Goal: Transaction & Acquisition: Purchase product/service

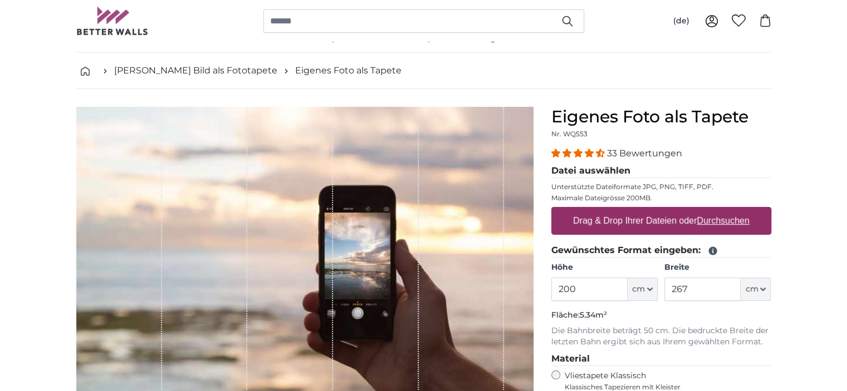
scroll to position [56, 0]
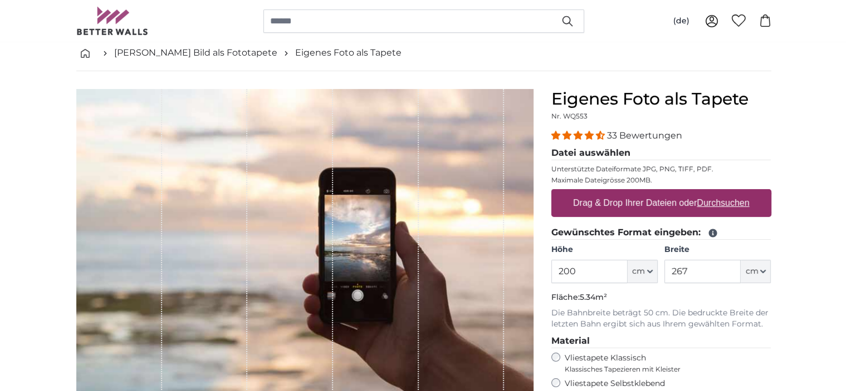
click at [704, 203] on u "Durchsuchen" at bounding box center [723, 202] width 52 height 9
click at [704, 193] on input "Drag & Drop Ihrer Dateien oder Durchsuchen" at bounding box center [661, 190] width 220 height 3
type input "**********"
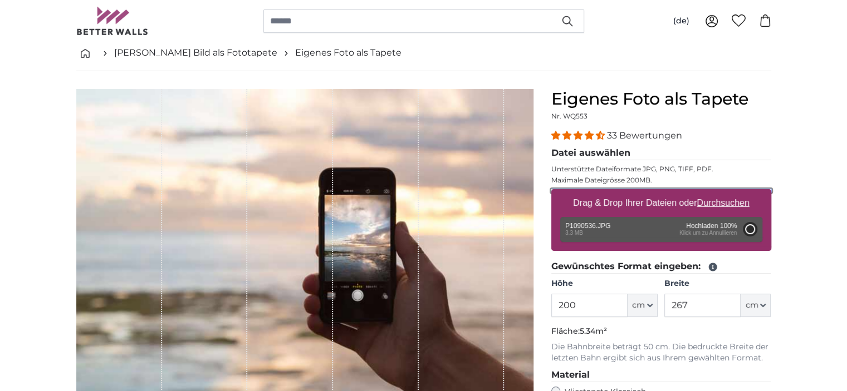
type input "175"
type input "311.5"
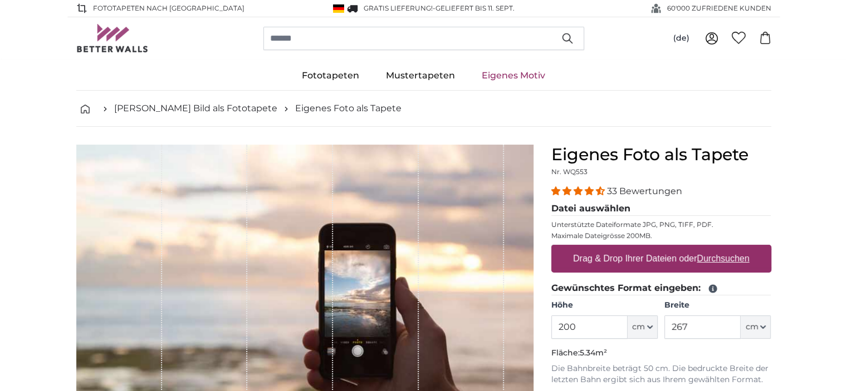
click at [713, 258] on u "Durchsuchen" at bounding box center [723, 258] width 52 height 9
click at [713, 248] on input "Drag & Drop Ihrer Dateien oder Durchsuchen" at bounding box center [661, 246] width 220 height 3
type input "**********"
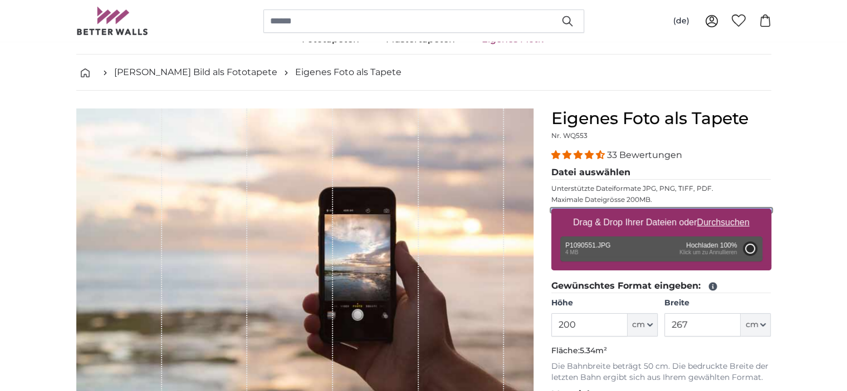
type input "175"
type input "311.5"
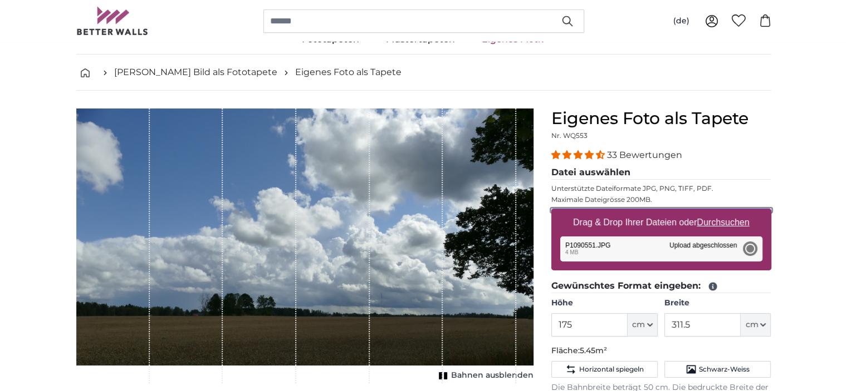
scroll to position [56, 0]
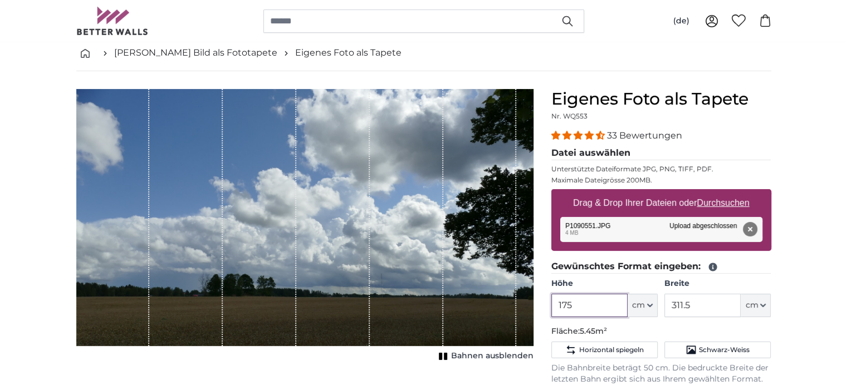
drag, startPoint x: 577, startPoint y: 305, endPoint x: 559, endPoint y: 308, distance: 18.2
click at [557, 308] on input "175" at bounding box center [589, 305] width 76 height 23
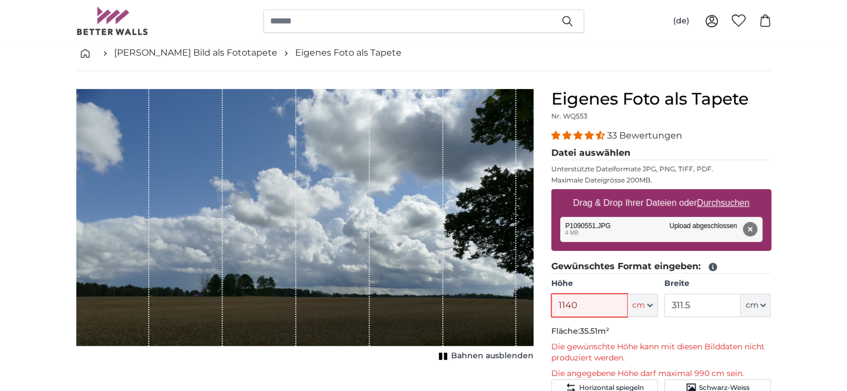
type input "1140"
drag, startPoint x: 686, startPoint y: 302, endPoint x: 662, endPoint y: 314, distance: 27.1
click at [645, 309] on div "Höhe 1140 ft cm Centimeter (cm) Inches (inch) Feet (ft. in.) Breite 311.5 ft cm…" at bounding box center [661, 297] width 220 height 39
type input "190"
drag, startPoint x: 582, startPoint y: 305, endPoint x: 552, endPoint y: 307, distance: 30.7
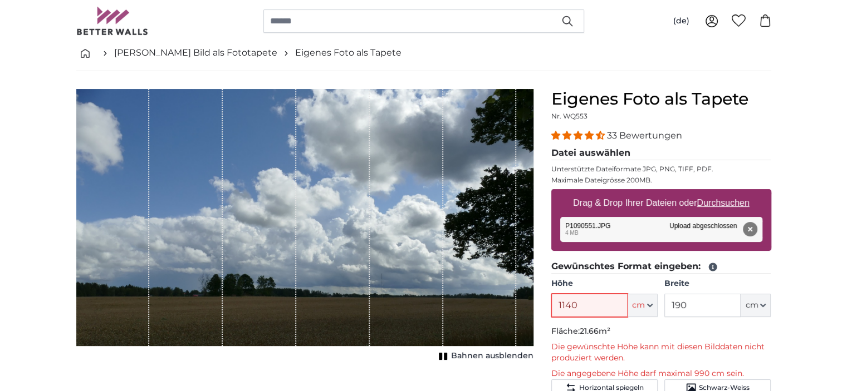
click at [552, 307] on input "1140" at bounding box center [589, 305] width 76 height 23
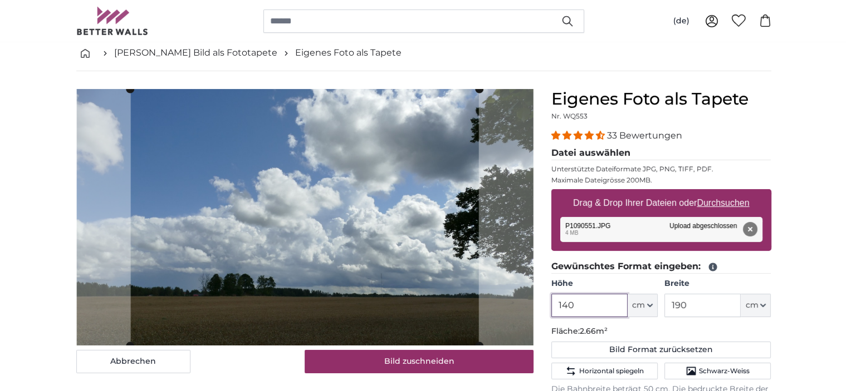
type input "140"
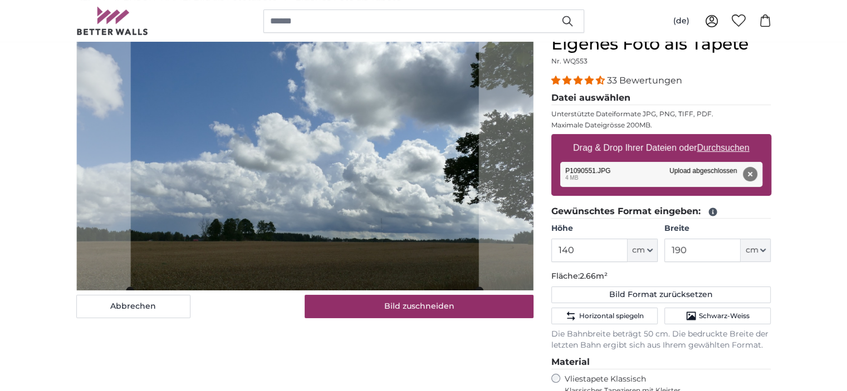
scroll to position [111, 0]
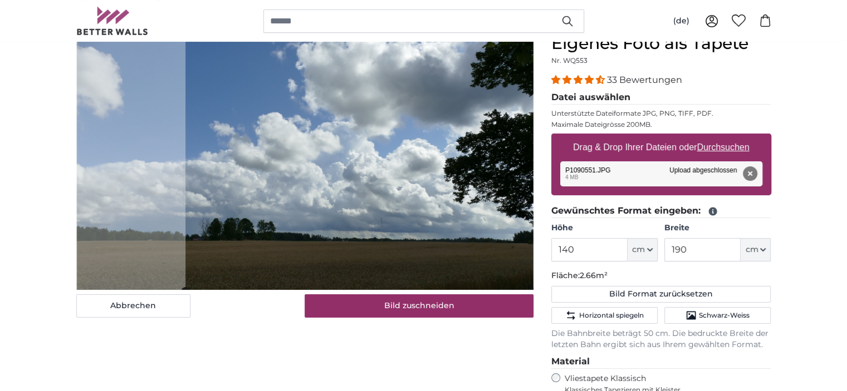
click at [478, 225] on cropper-handle at bounding box center [359, 162] width 349 height 257
drag, startPoint x: 693, startPoint y: 251, endPoint x: 664, endPoint y: 253, distance: 29.0
click at [661, 249] on div "Höhe 140 ft cm Centimeter (cm) Inches (inch) Feet (ft. in.) Breite 190 ft cm Ce…" at bounding box center [661, 242] width 220 height 39
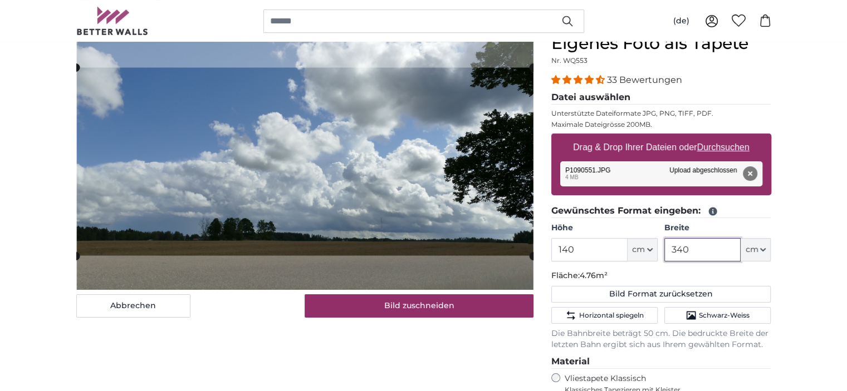
type input "340"
click at [345, 143] on cropper-handle at bounding box center [305, 162] width 457 height 188
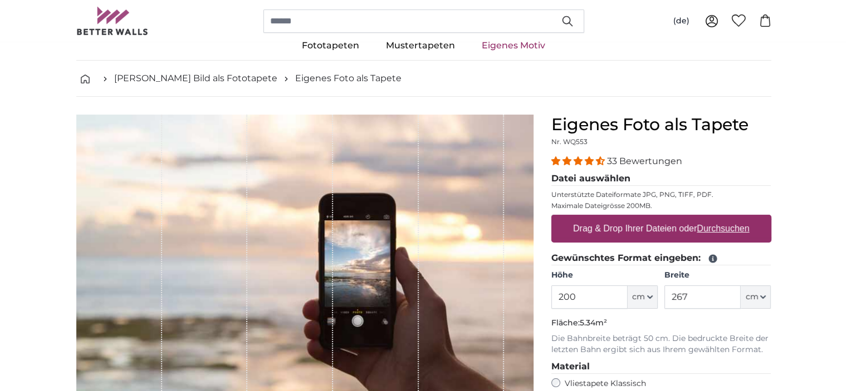
scroll to position [56, 0]
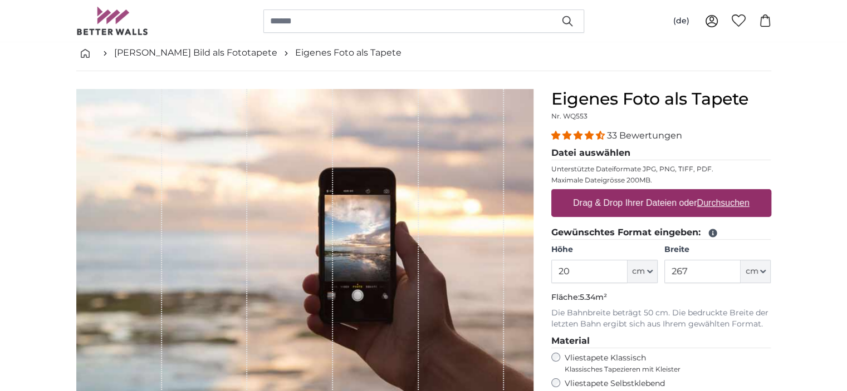
type input "2"
type input "140"
drag, startPoint x: 688, startPoint y: 269, endPoint x: 666, endPoint y: 278, distance: 24.0
click at [666, 278] on input "267" at bounding box center [702, 271] width 76 height 23
type input "340"
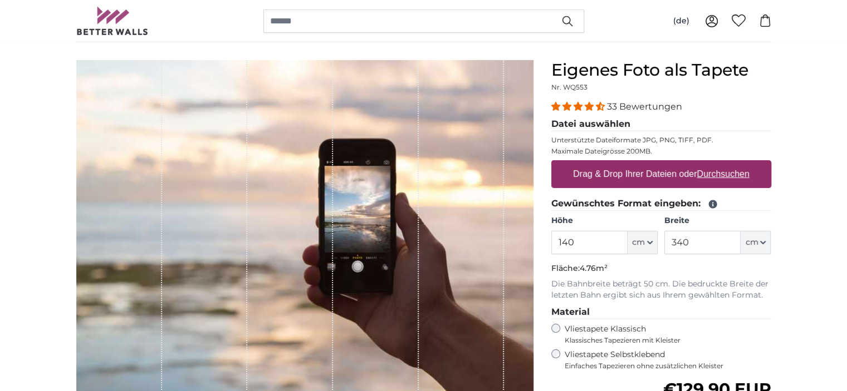
scroll to position [111, 0]
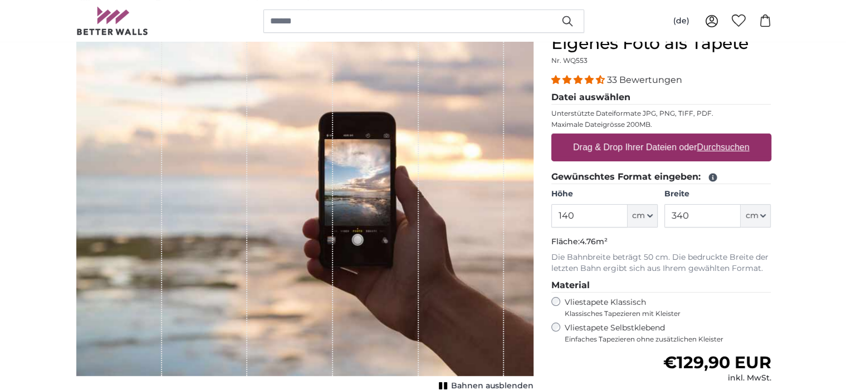
click at [704, 145] on u "Durchsuchen" at bounding box center [723, 147] width 52 height 9
click at [704, 137] on input "Drag & Drop Ihrer Dateien oder Durchsuchen" at bounding box center [661, 135] width 220 height 3
type input "**********"
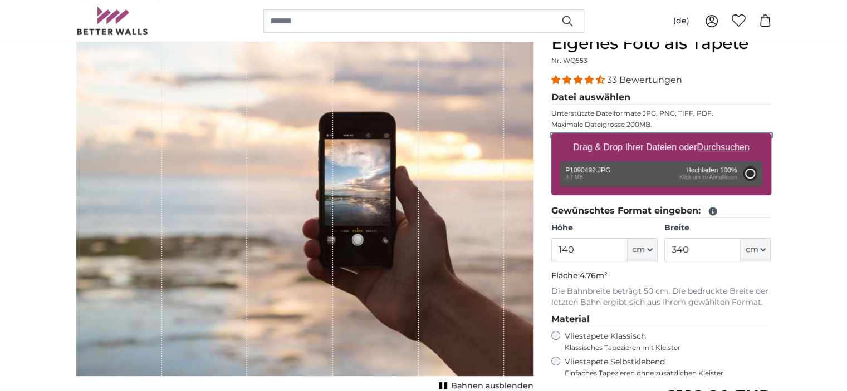
type input "175"
type input "311.5"
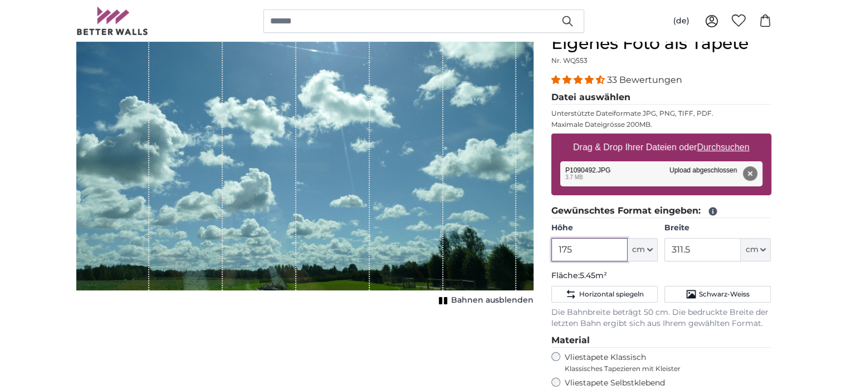
drag, startPoint x: 581, startPoint y: 250, endPoint x: 553, endPoint y: 278, distance: 40.2
click at [551, 259] on input "175" at bounding box center [589, 249] width 76 height 23
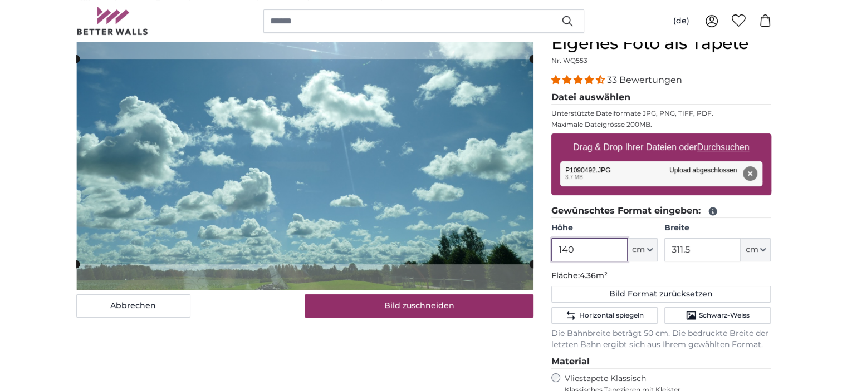
type input "140"
drag, startPoint x: 693, startPoint y: 249, endPoint x: 662, endPoint y: 259, distance: 33.3
click at [662, 259] on div "Höhe 140 ft cm Centimeter (cm) Inches (inch) Feet (ft. in.) Breite 311.5 ft cm …" at bounding box center [661, 242] width 220 height 39
type input "340"
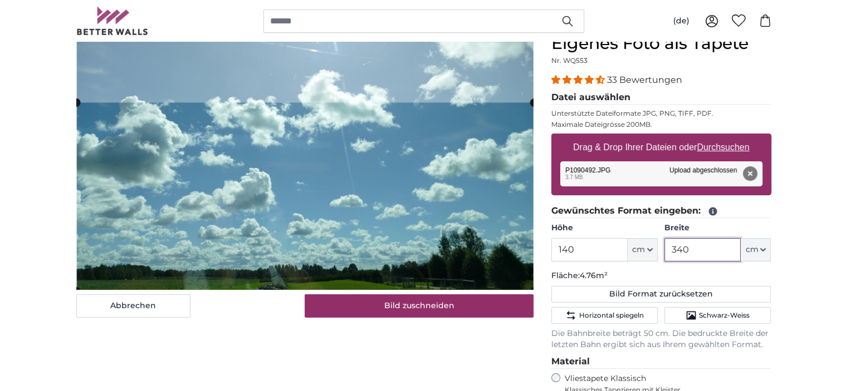
click at [457, 209] on cropper-handle at bounding box center [304, 196] width 457 height 188
drag, startPoint x: 692, startPoint y: 249, endPoint x: 664, endPoint y: 253, distance: 28.2
click at [664, 253] on div "Höhe 140 ft cm Centimeter (cm) Inches (inch) Feet (ft. in.) Breite 340 ft cm Ce…" at bounding box center [661, 242] width 220 height 39
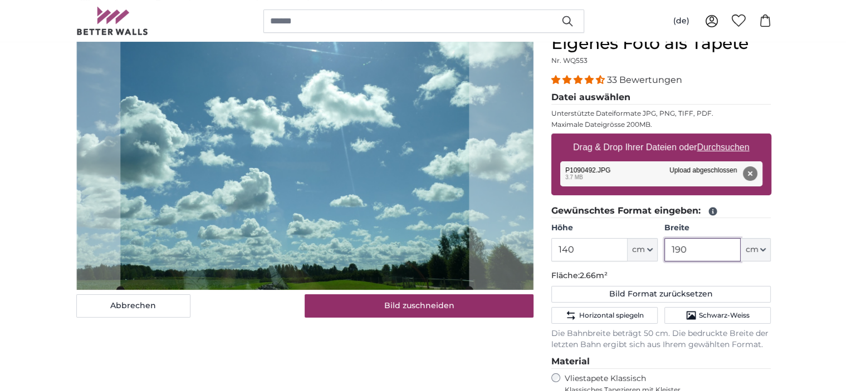
click at [332, 183] on cropper-handle at bounding box center [294, 161] width 349 height 257
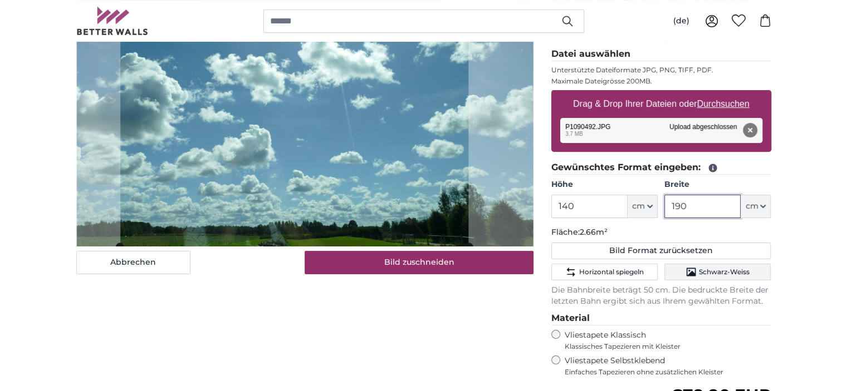
scroll to position [167, 0]
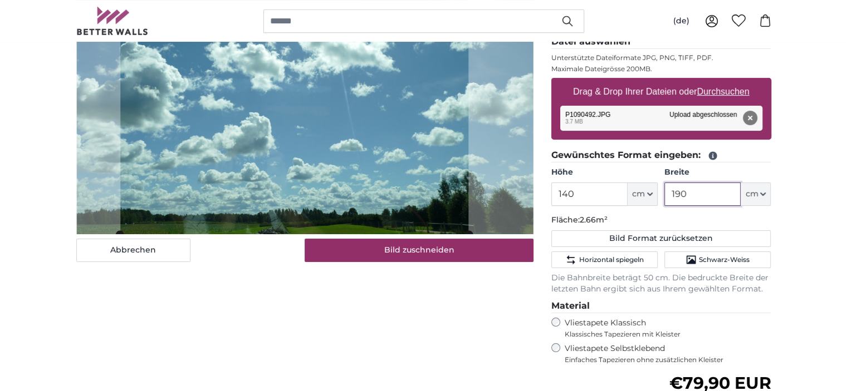
drag, startPoint x: 688, startPoint y: 190, endPoint x: 666, endPoint y: 193, distance: 22.5
click at [666, 193] on input "190" at bounding box center [702, 194] width 76 height 23
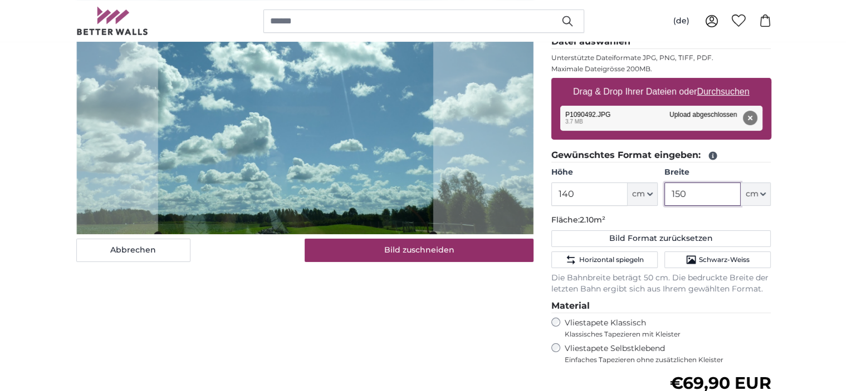
click at [398, 195] on cropper-handle at bounding box center [295, 106] width 275 height 257
drag, startPoint x: 674, startPoint y: 193, endPoint x: 646, endPoint y: 197, distance: 28.0
click at [644, 195] on div "Höhe 140 ft cm Centimeter (cm) Inches (inch) Feet (ft. in.) Breite 150 ft cm Ce…" at bounding box center [661, 186] width 220 height 39
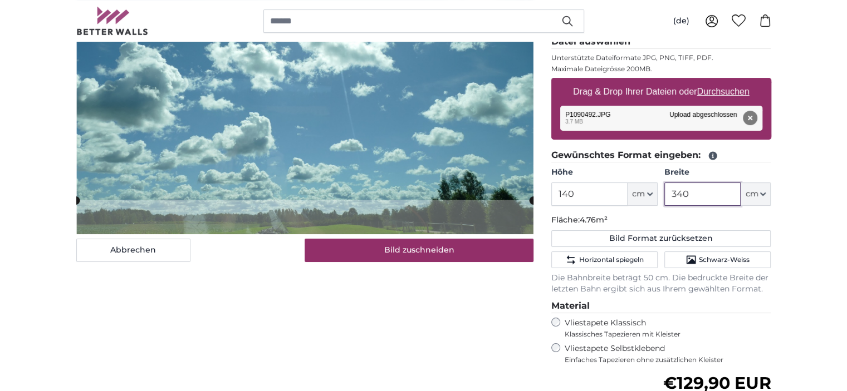
type input "340"
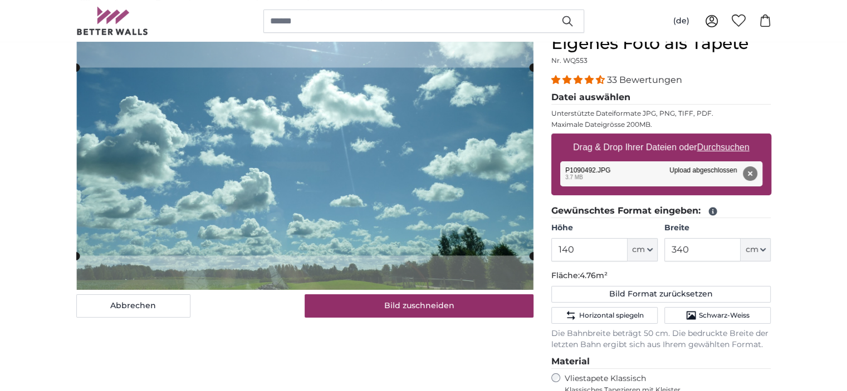
scroll to position [56, 0]
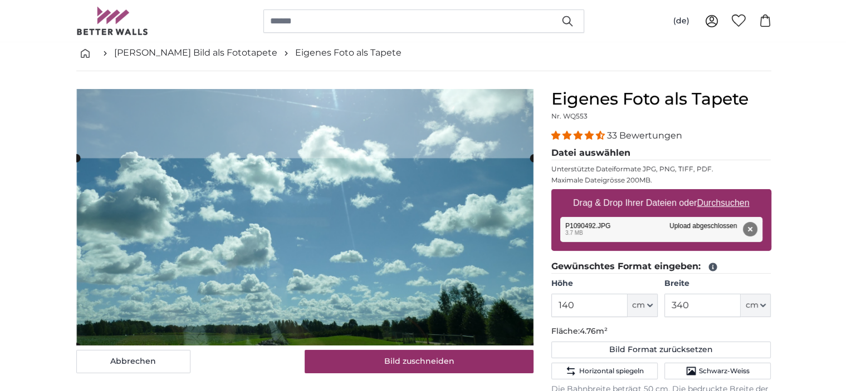
click at [335, 296] on cropper-handle at bounding box center [304, 252] width 457 height 188
click at [352, 285] on cropper-handle at bounding box center [304, 252] width 457 height 188
